Goal: Book appointment/travel/reservation

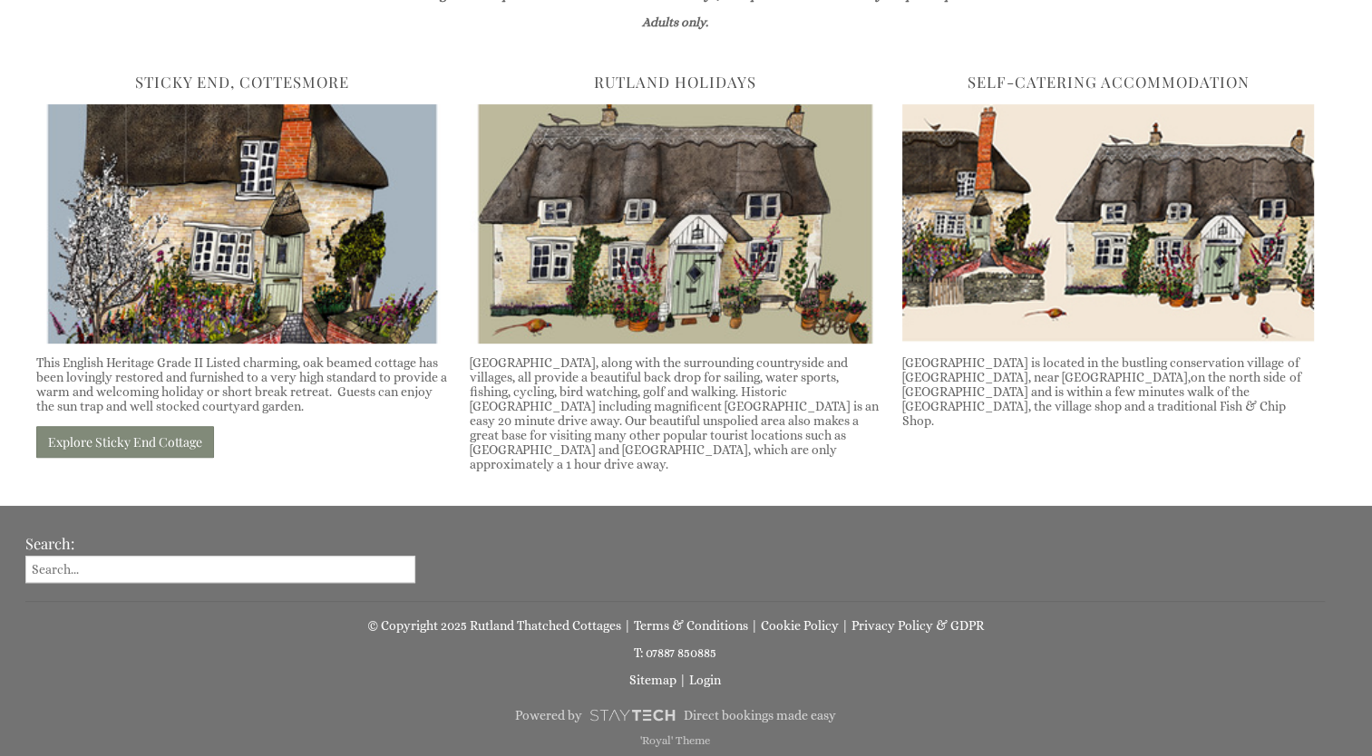
scroll to position [843, 0]
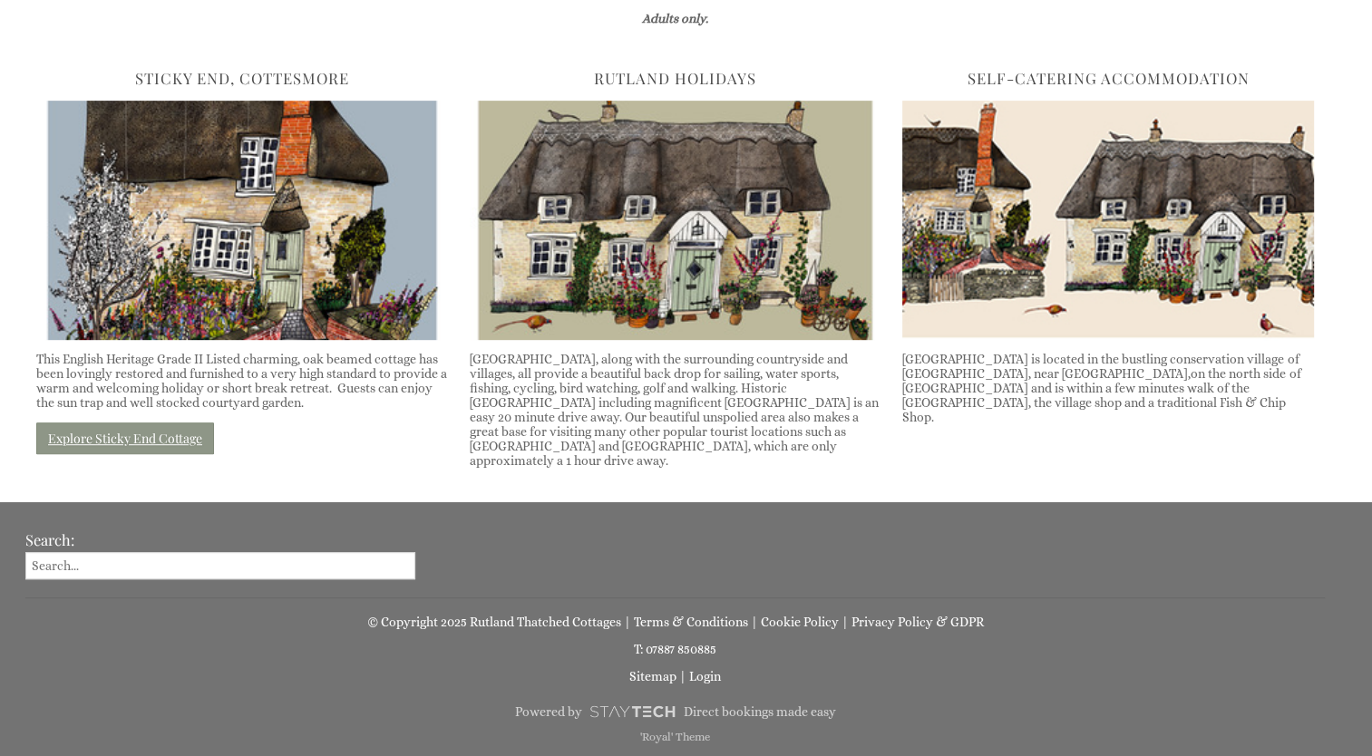
click at [107, 436] on link "Explore Sticky End Cottage" at bounding box center [125, 439] width 178 height 32
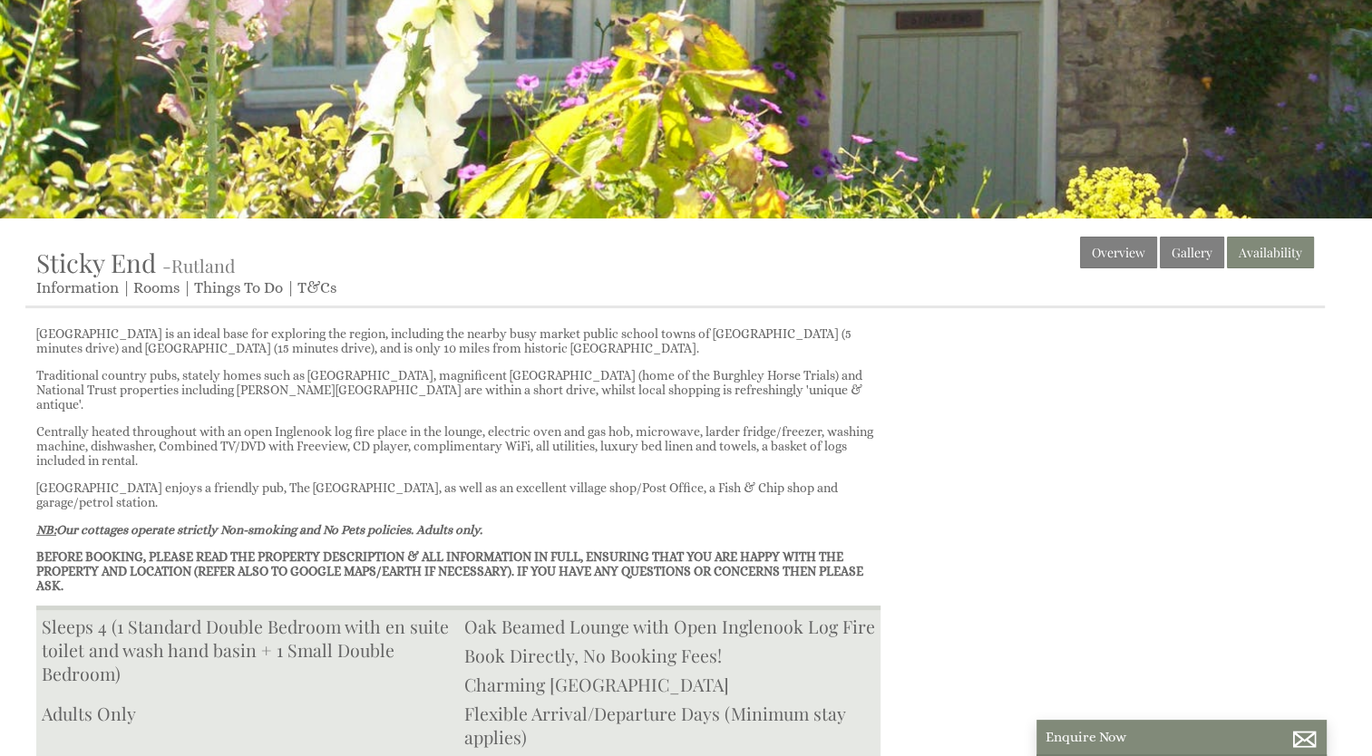
scroll to position [454, 0]
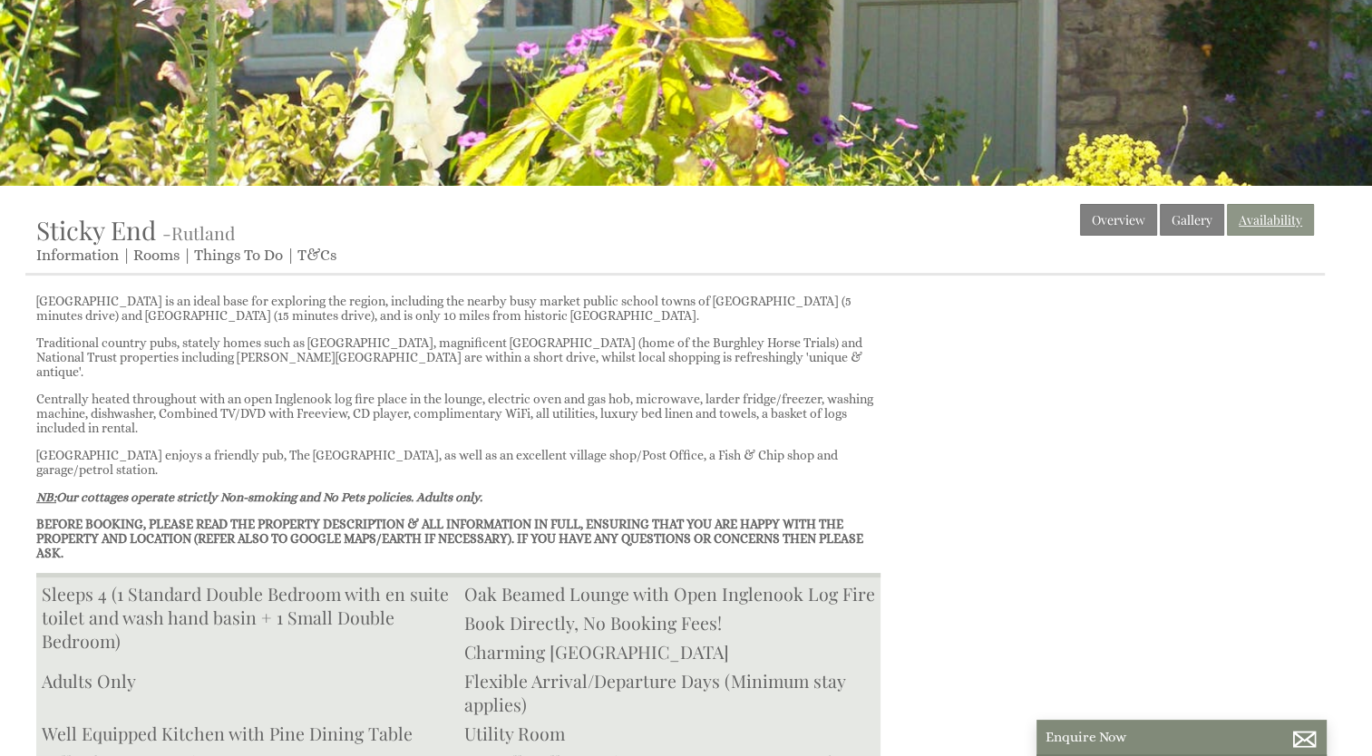
click at [1270, 220] on link "Availability" at bounding box center [1270, 220] width 87 height 32
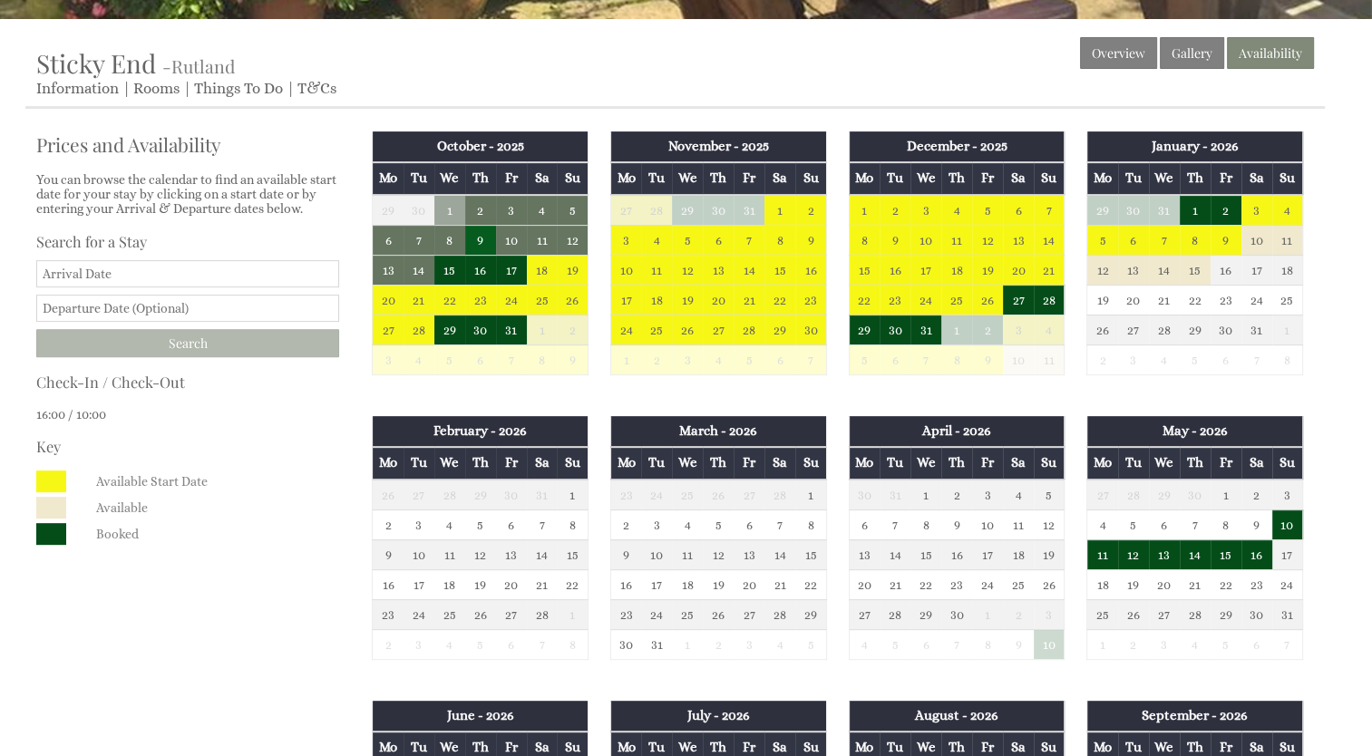
scroll to position [635, 0]
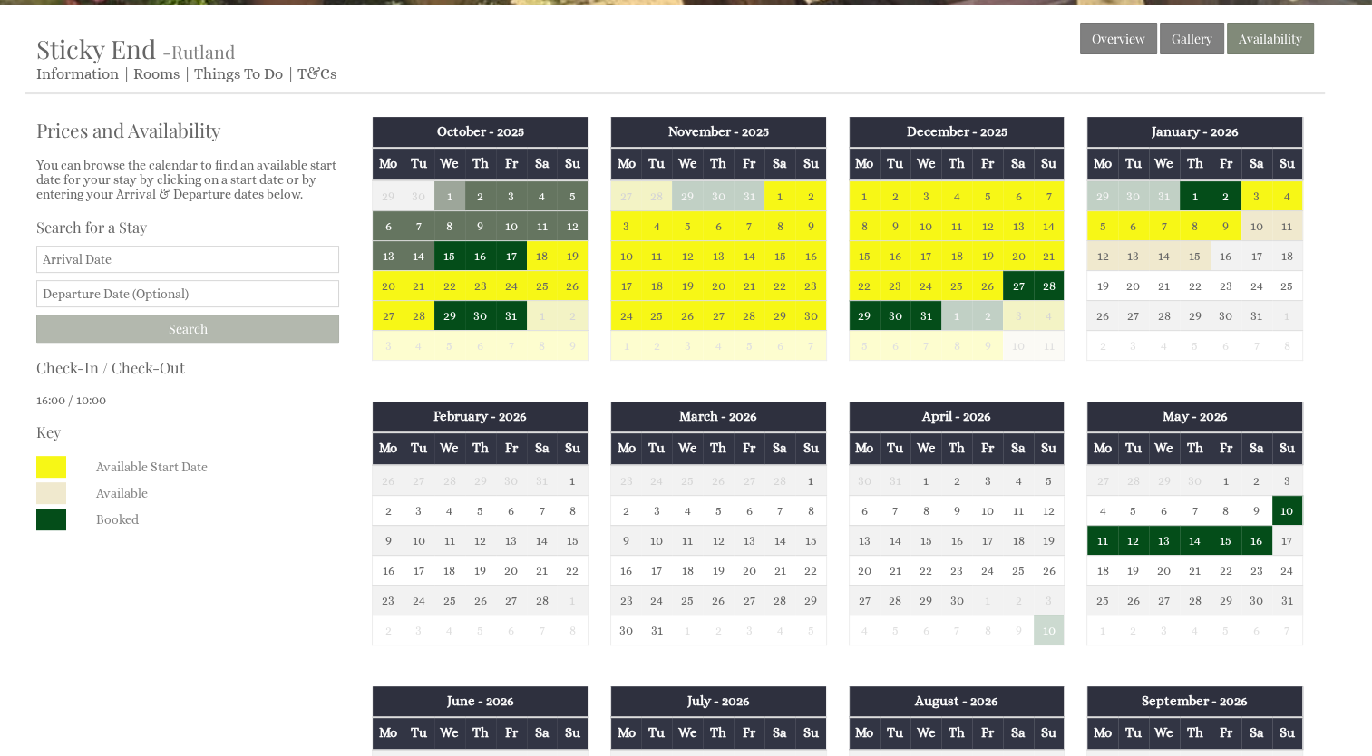
scroll to position [454, 0]
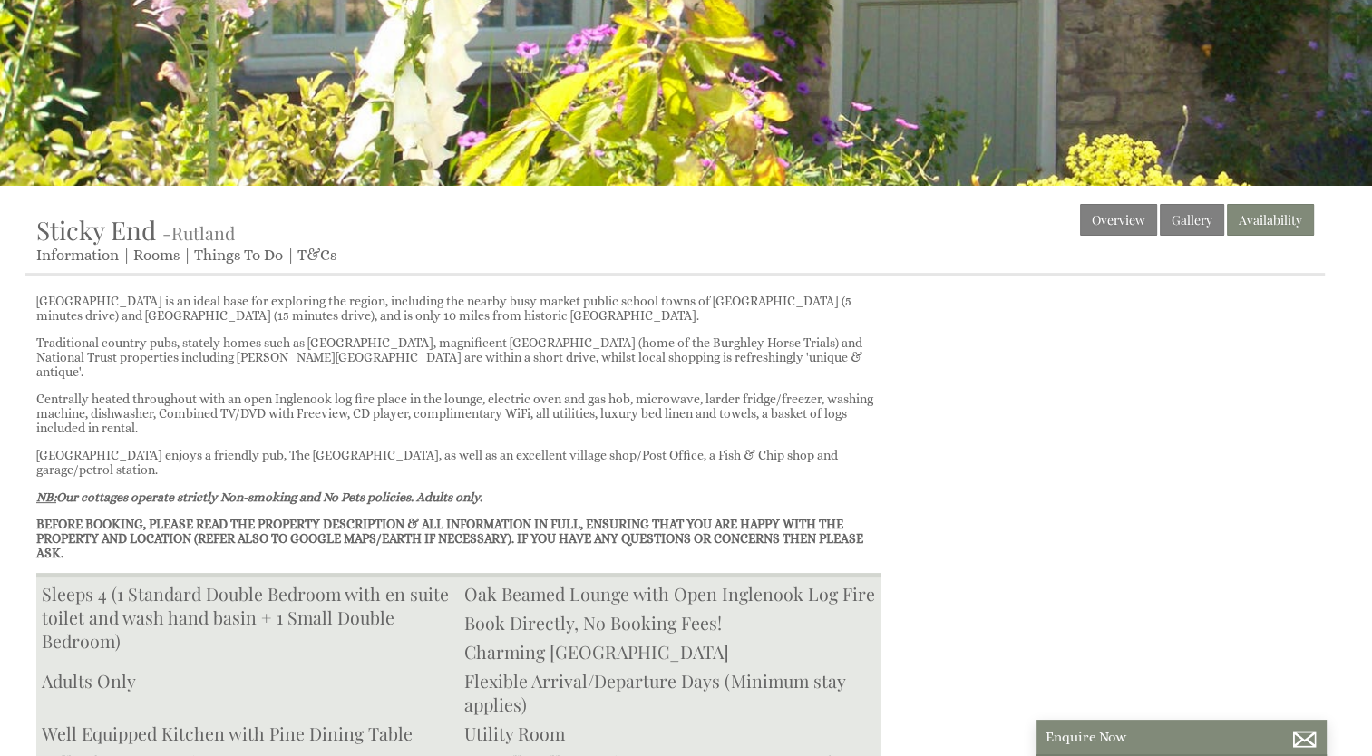
scroll to position [843, 0]
